Goal: Task Accomplishment & Management: Complete application form

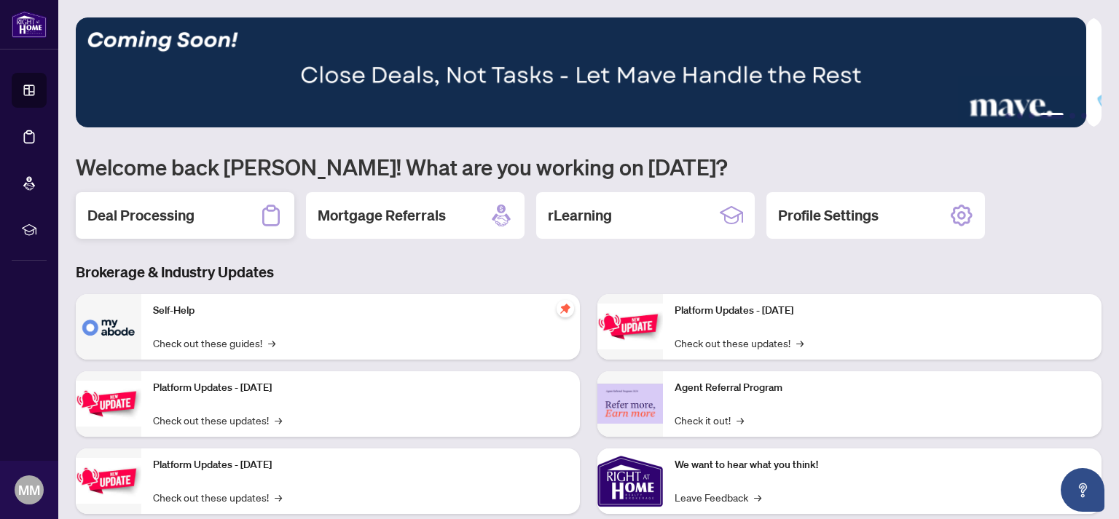
click at [122, 213] on h2 "Deal Processing" at bounding box center [140, 215] width 107 height 20
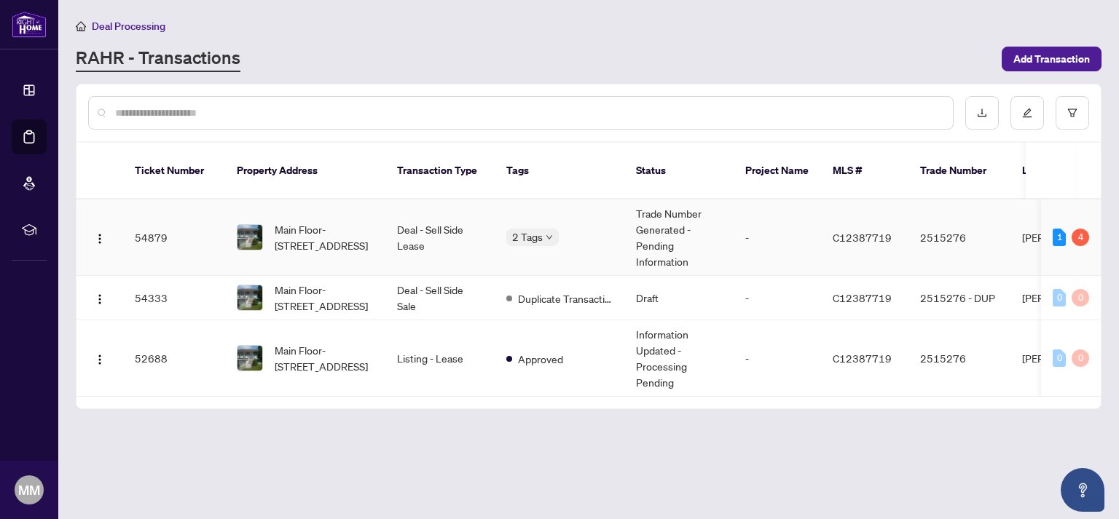
click at [439, 215] on td "Deal - Sell Side Lease" at bounding box center [439, 238] width 109 height 76
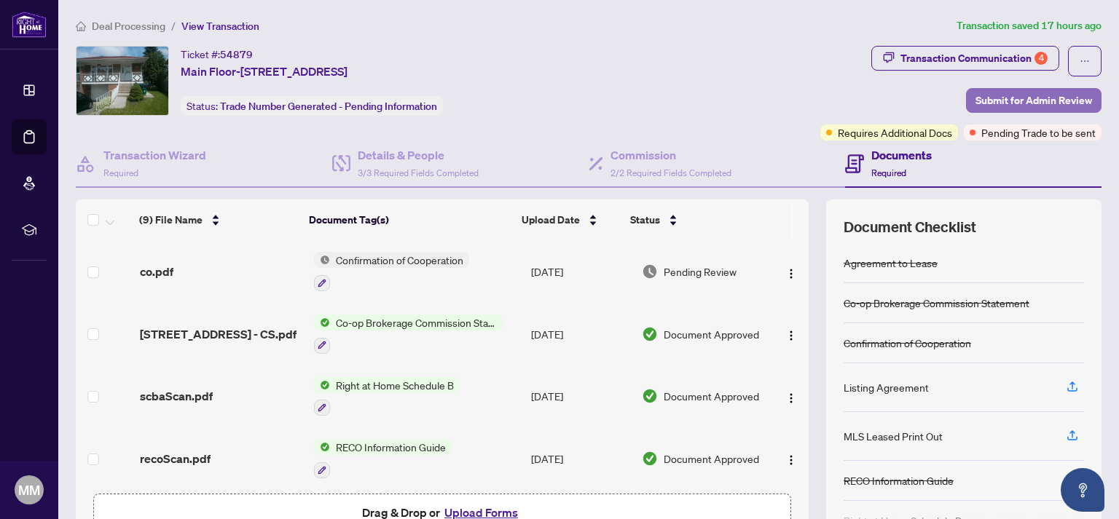
click at [996, 94] on span "Submit for Admin Review" at bounding box center [1033, 100] width 117 height 23
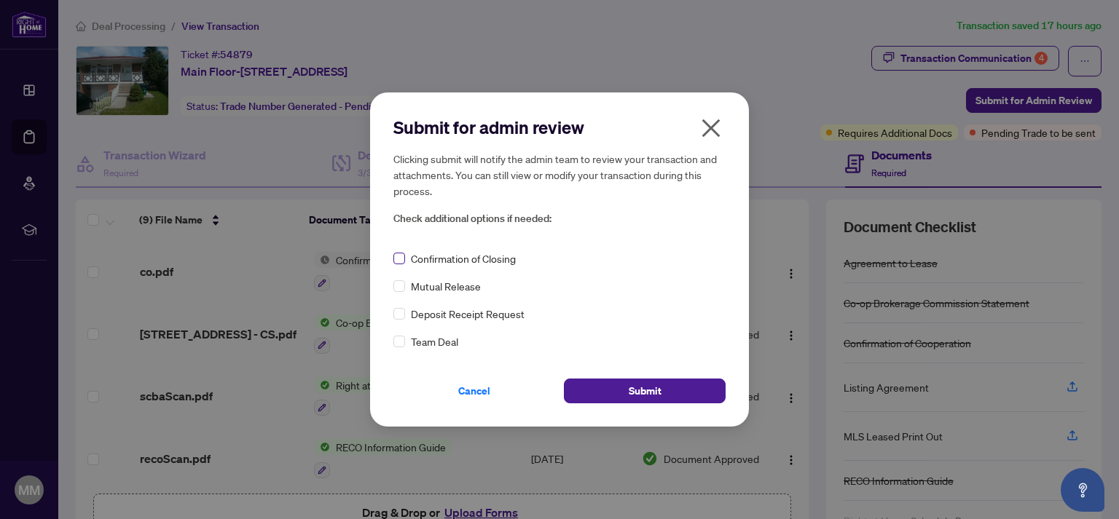
click at [404, 261] on span at bounding box center [399, 259] width 12 height 12
click at [637, 394] on span "Submit" at bounding box center [645, 390] width 33 height 23
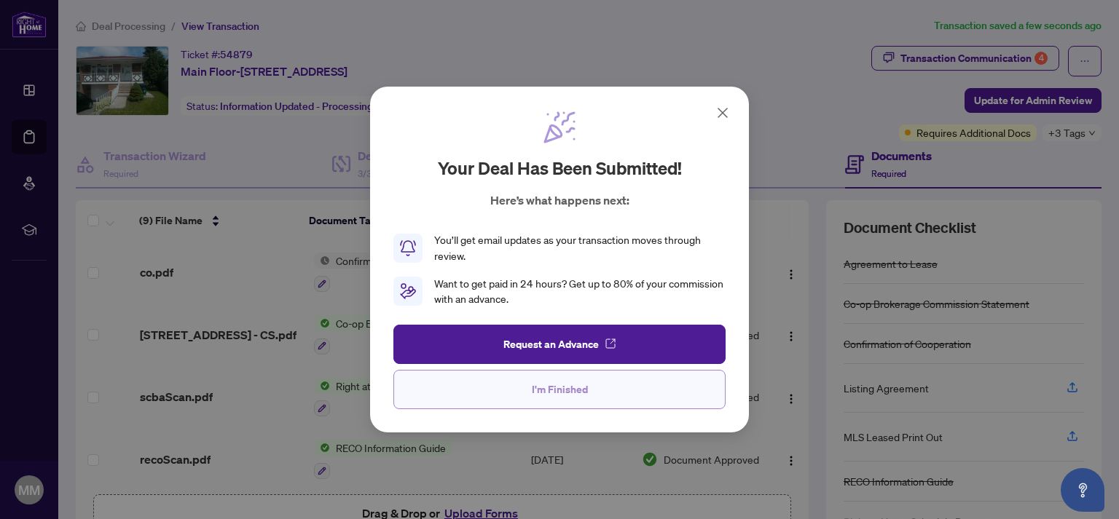
click at [590, 393] on button "I'm Finished" at bounding box center [559, 389] width 332 height 39
